Goal: Information Seeking & Learning: Find contact information

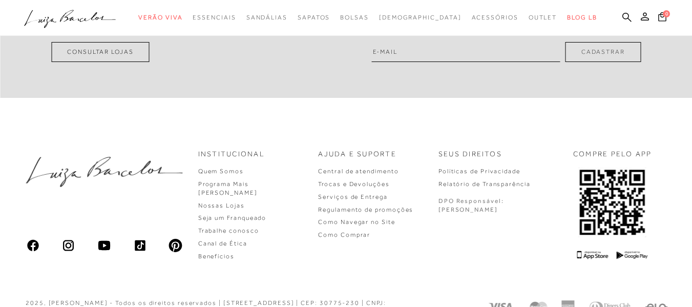
scroll to position [2992, 0]
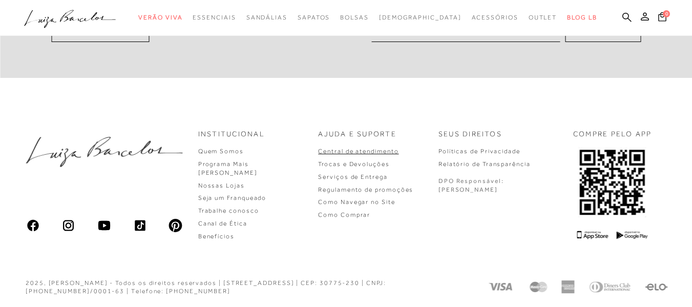
click at [387, 150] on link "Central de atendimento" at bounding box center [358, 151] width 80 height 7
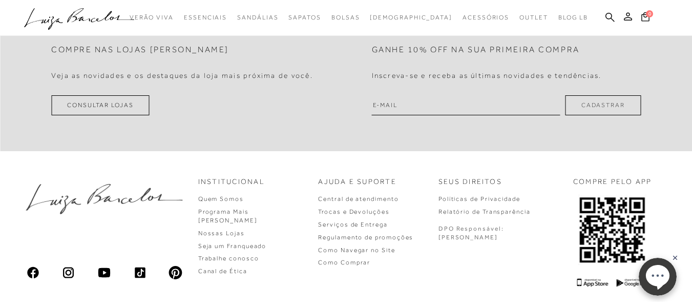
scroll to position [594, 0]
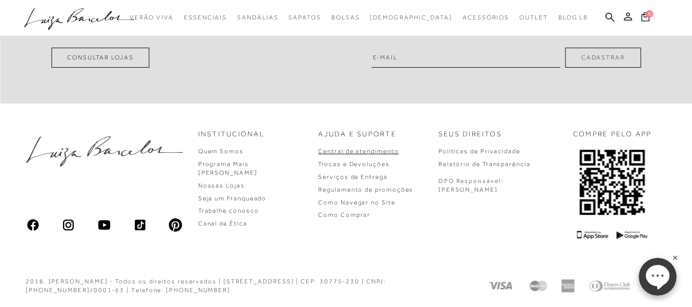
click at [379, 154] on link "Central de atendimento" at bounding box center [358, 151] width 80 height 7
click at [399, 150] on link "Central de atendimento" at bounding box center [358, 151] width 80 height 7
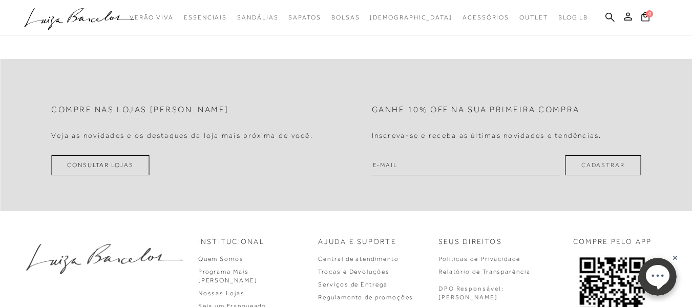
scroll to position [543, 0]
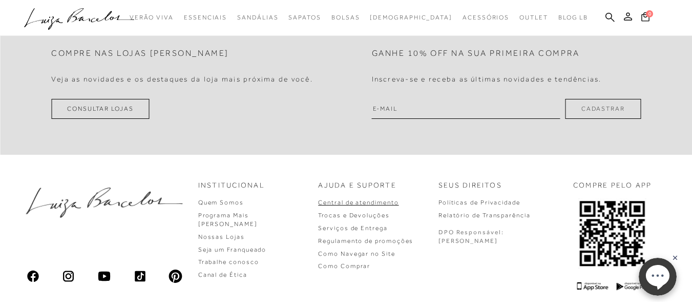
click at [387, 203] on link "Central de atendimento" at bounding box center [358, 202] width 80 height 7
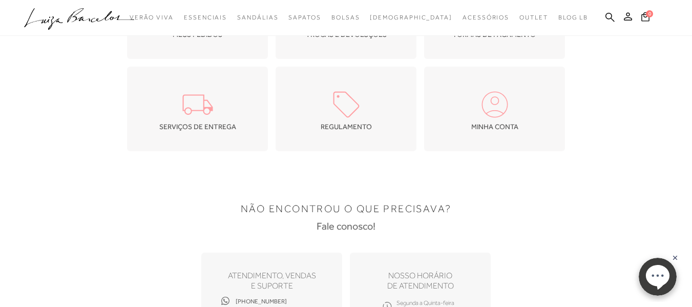
scroll to position [0, 0]
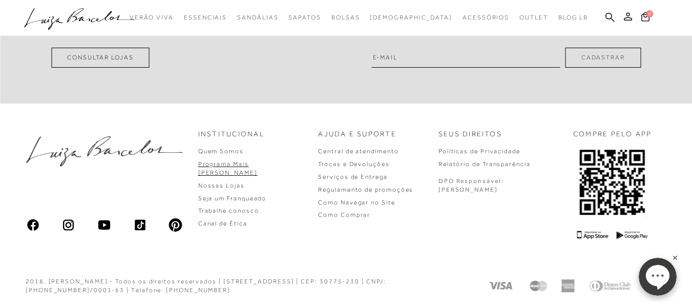
drag, startPoint x: 270, startPoint y: 177, endPoint x: 278, endPoint y: 160, distance: 18.6
click at [245, 182] on link "Nossas Lojas" at bounding box center [221, 185] width 47 height 7
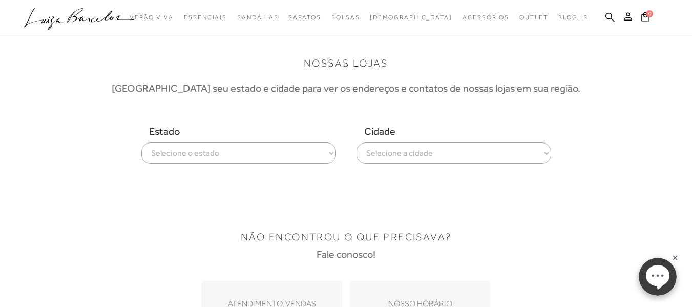
click at [286, 146] on select "Selecione o estado Alagoas Amazonas Bahia Ceará Distrito Federal Espírito Santo…" at bounding box center [238, 153] width 195 height 22
click at [283, 152] on select "Selecione o estado Alagoas Amazonas Bahia Ceará Distrito Federal Espírito Santo…" at bounding box center [238, 153] width 195 height 22
click at [200, 158] on select "Selecione o estado Alagoas Amazonas Bahia Ceará Distrito Federal Espírito Santo…" at bounding box center [238, 153] width 195 height 22
click at [48, 151] on div "Estado Selecione o estado Alagoas Amazonas Bahia Ceará Distrito Federal Espírit…" at bounding box center [346, 144] width 641 height 39
click at [231, 152] on select "Selecione o estado Alagoas Amazonas Bahia Ceará Distrito Federal Espírito Santo…" at bounding box center [238, 153] width 195 height 22
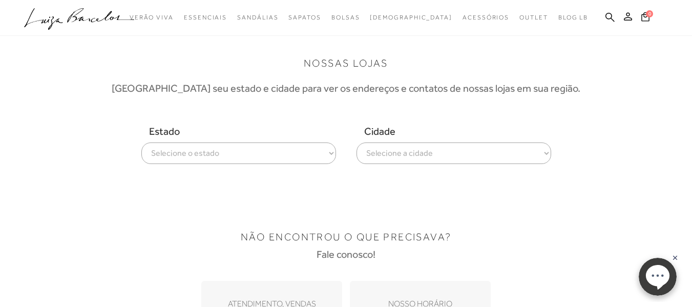
click at [241, 137] on div "Estado Selecione o estado Alagoas Amazonas Bahia Ceará Distrito Federal Espírit…" at bounding box center [238, 144] width 195 height 39
drag, startPoint x: 222, startPoint y: 157, endPoint x: 218, endPoint y: 185, distance: 28.0
click at [222, 157] on select "Selecione o estado Alagoas Amazonas Bahia Ceará Distrito Federal Espírito Santo…" at bounding box center [238, 153] width 195 height 22
select select
click at [141, 142] on select "Selecione o estado Alagoas Amazonas Bahia Ceará Distrito Federal Espírito Santo…" at bounding box center [238, 153] width 195 height 22
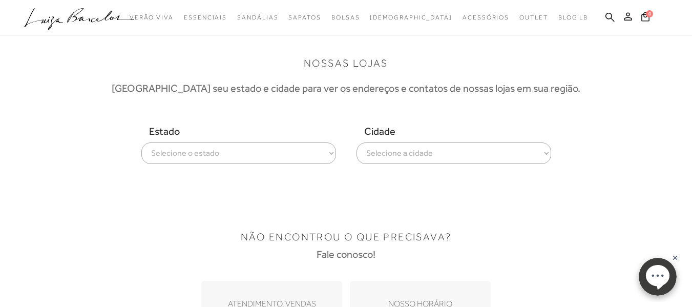
click at [382, 152] on select "Selecione a cidade ver todas Americana Araraquara Barueri Bauru Campinas Presid…" at bounding box center [454, 153] width 195 height 22
select select "[GEOGRAPHIC_DATA]"
click at [357, 142] on select "Selecione a cidade ver todas Americana Araraquara Barueri Bauru Campinas Presid…" at bounding box center [454, 153] width 195 height 22
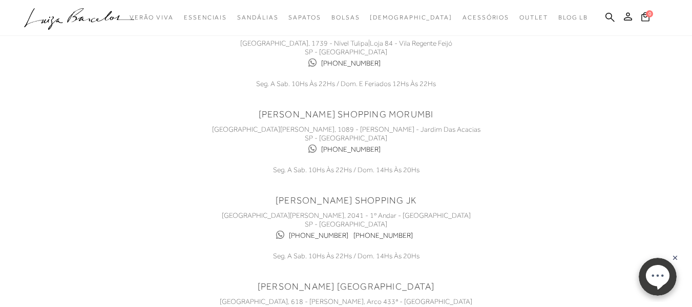
scroll to position [307, 0]
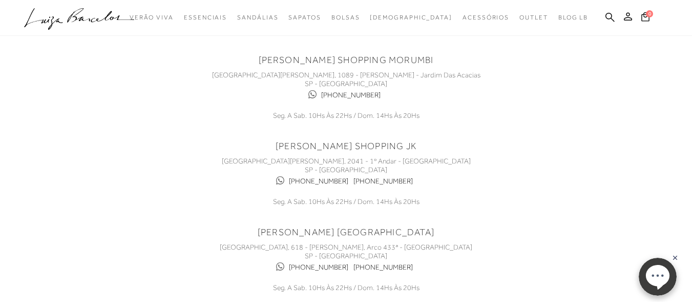
drag, startPoint x: 626, startPoint y: 101, endPoint x: 386, endPoint y: 169, distance: 249.5
click at [626, 101] on div "NOSSAS LOJAS Escolha seu estado e cidade para ver os endereços e contatos de no…" at bounding box center [346, 31] width 641 height 584
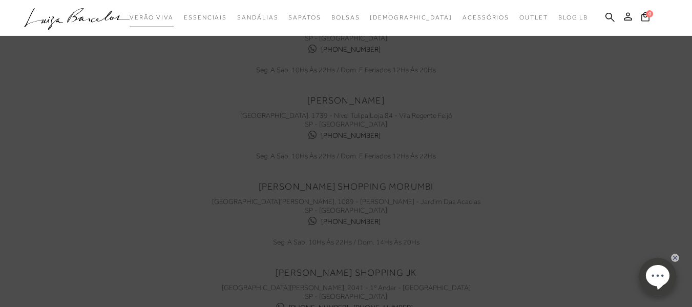
scroll to position [102, 0]
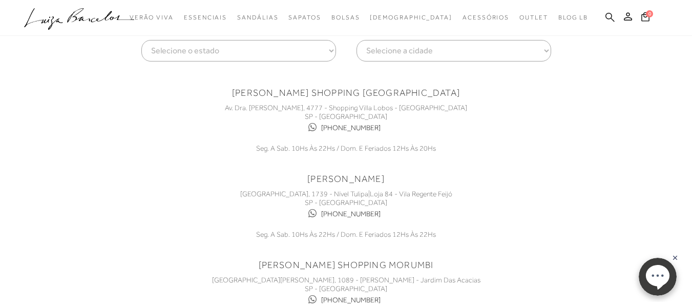
click at [610, 16] on icon at bounding box center [610, 17] width 9 height 10
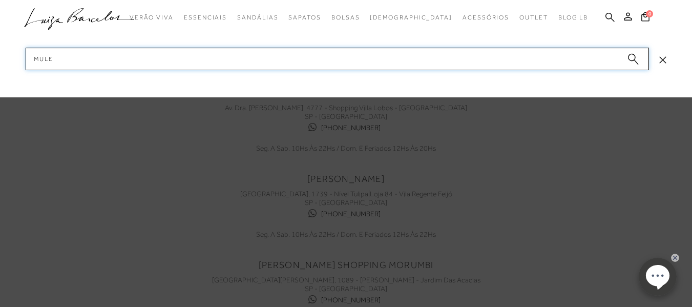
type input "mule"
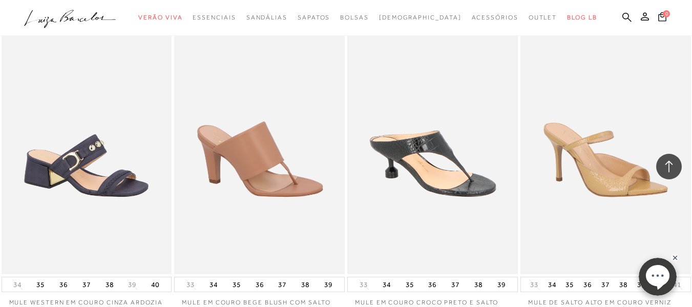
scroll to position [1047, 0]
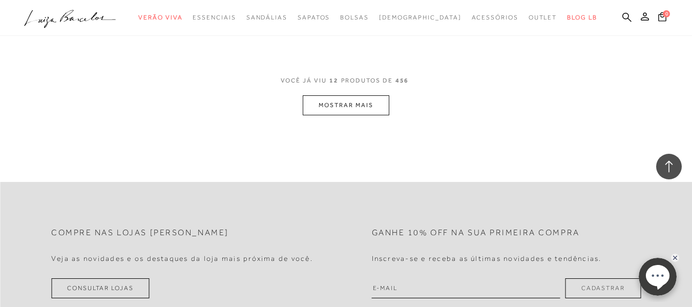
click at [354, 102] on button "MOSTRAR MAIS" at bounding box center [346, 105] width 86 height 20
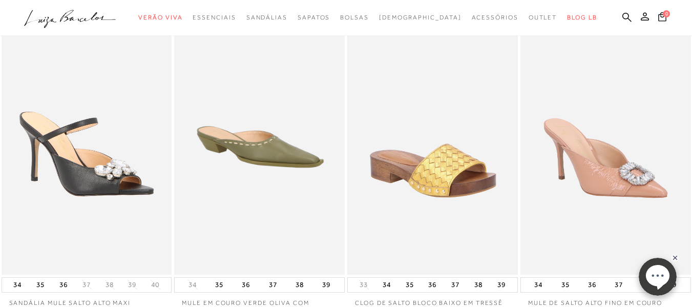
scroll to position [0, 0]
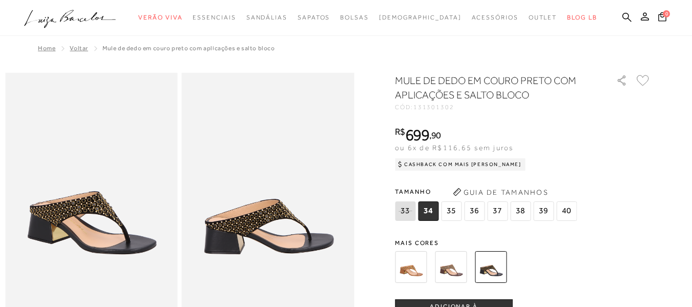
click at [434, 108] on span "131301302" at bounding box center [434, 107] width 41 height 7
click at [633, 184] on div "Tamanho 33 34 35" at bounding box center [523, 203] width 256 height 39
click at [443, 104] on span "131301302" at bounding box center [434, 107] width 41 height 7
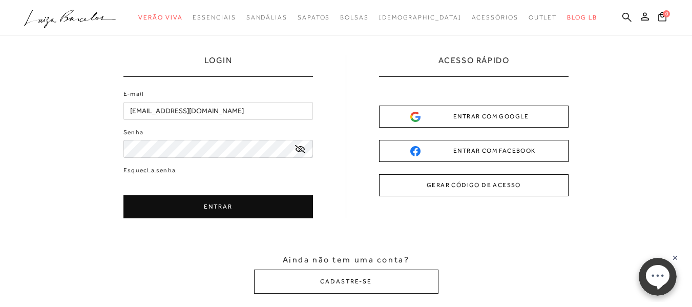
click at [182, 118] on input "alessandraaraujosilveira54@yahoo.com.br" at bounding box center [219, 111] width 190 height 18
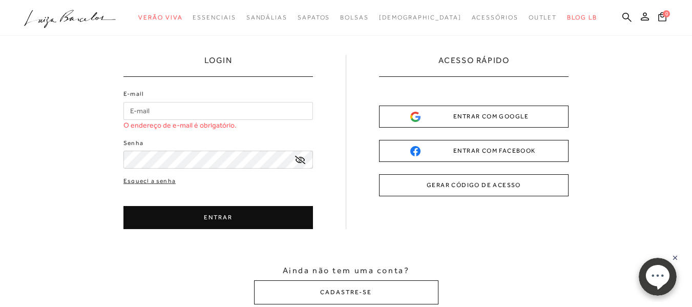
click at [60, 129] on div "LOGIN E-mail O endereço de e-mail é obrigatório. Senha Esqueci a senha" at bounding box center [346, 180] width 692 height 352
click at [147, 182] on link "Esqueci a senha" at bounding box center [150, 181] width 52 height 10
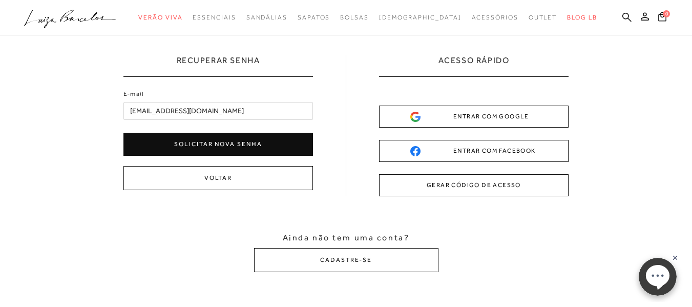
click at [170, 115] on input "alessandraaraujosilveira54@yahoo.com.br" at bounding box center [219, 111] width 190 height 18
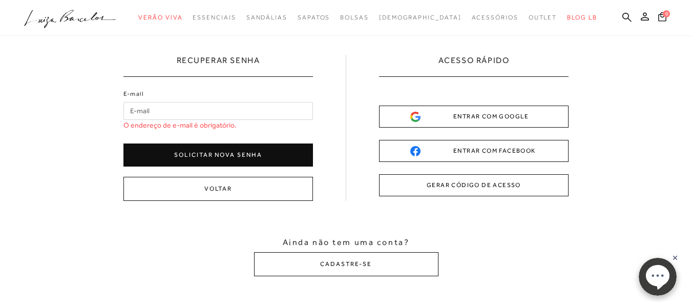
paste input "driellicorreadepieri@hotmail.com"
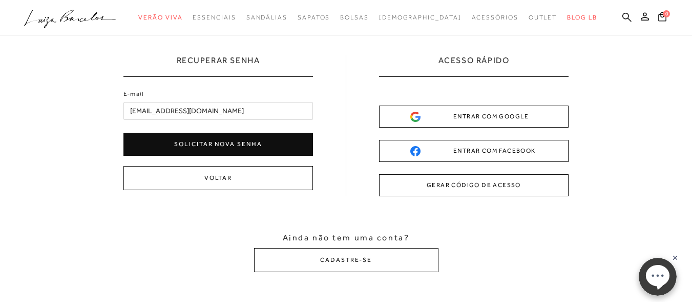
type input "driellicorreadepieri@hotmail.com"
click at [227, 149] on button "Solicitar nova senha" at bounding box center [219, 144] width 190 height 23
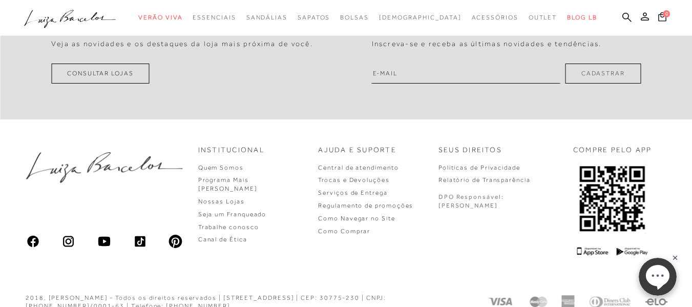
scroll to position [494, 0]
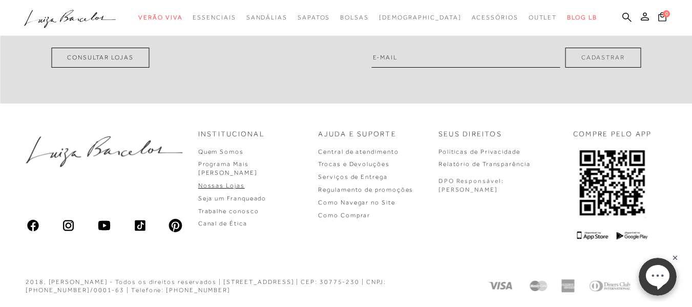
click at [245, 182] on link "Nossas Lojas" at bounding box center [221, 185] width 47 height 7
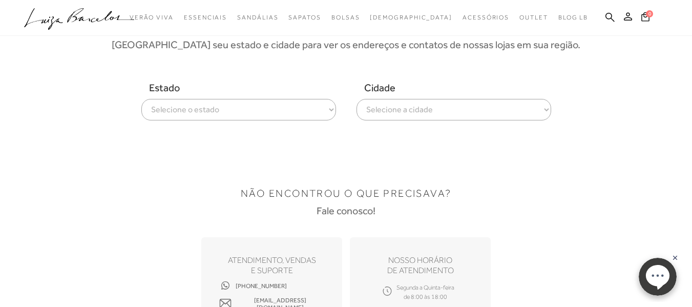
scroll to position [102, 0]
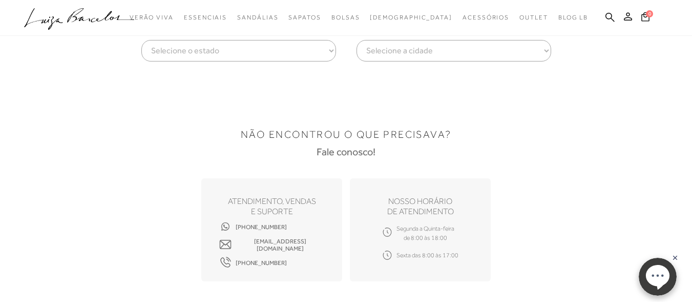
click at [271, 55] on select "Selecione o estado Alagoas Amazonas Bahia Ceará Distrito Federal Espírito Santo…" at bounding box center [238, 51] width 195 height 22
select select
click at [141, 40] on select "Selecione o estado Alagoas Amazonas Bahia Ceará Distrito Federal Espírito Santo…" at bounding box center [238, 51] width 195 height 22
click at [404, 47] on select "Selecione a cidade ver todas Americana Araraquara Barueri Bauru Campinas Presid…" at bounding box center [454, 51] width 195 height 22
select select "São Paulo"
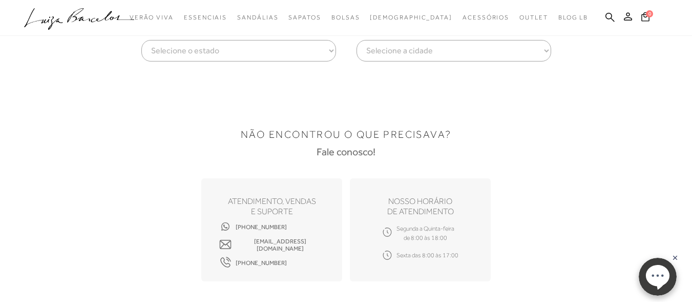
click at [357, 40] on select "Selecione a cidade ver todas Americana Araraquara Barueri Bauru Campinas Presid…" at bounding box center [454, 51] width 195 height 22
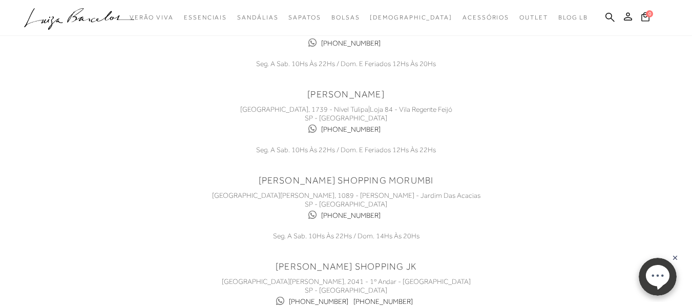
scroll to position [205, 0]
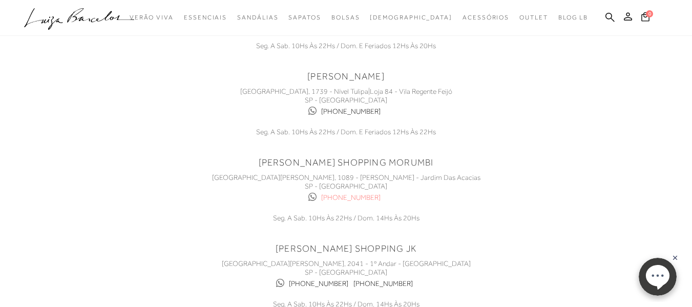
drag, startPoint x: 386, startPoint y: 199, endPoint x: 327, endPoint y: 202, distance: 59.5
click at [327, 202] on div "(11) 93769-8002" at bounding box center [346, 198] width 307 height 14
copy link "11) 93769-8002"
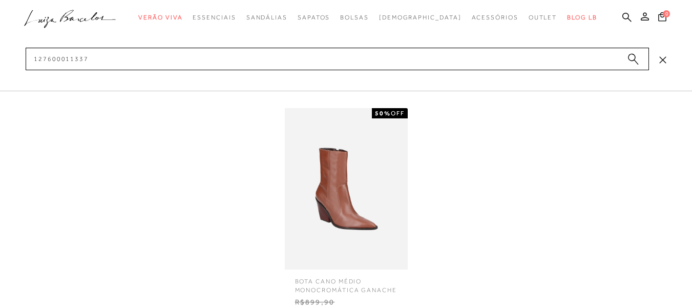
type input "127600011337"
click at [342, 190] on img at bounding box center [346, 188] width 123 height 161
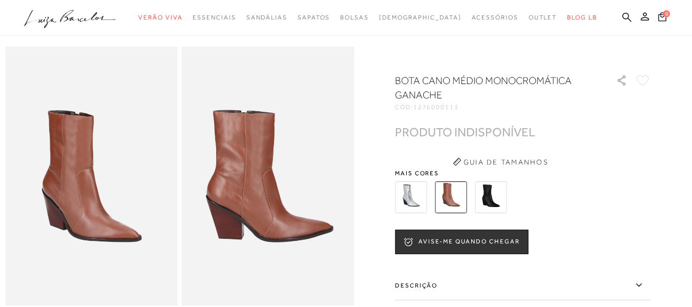
scroll to position [51, 0]
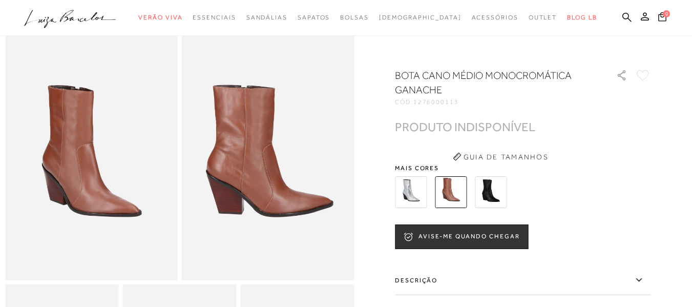
click at [488, 191] on img at bounding box center [491, 192] width 32 height 32
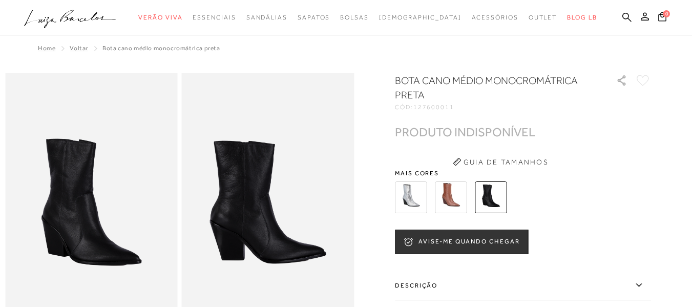
click at [417, 197] on img at bounding box center [411, 197] width 32 height 32
